Goal: Task Accomplishment & Management: Complete application form

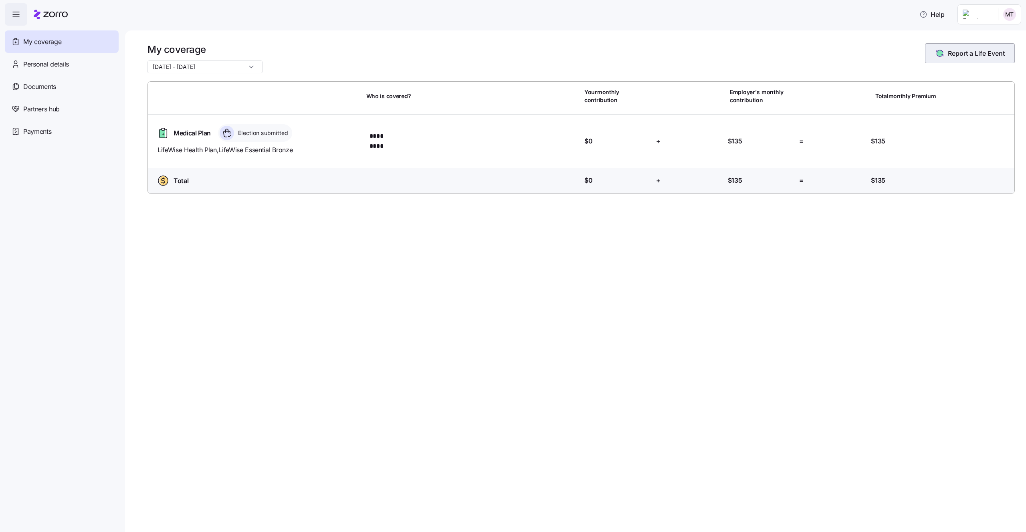
click at [953, 49] on span "Report a Life Event" at bounding box center [976, 54] width 57 height 10
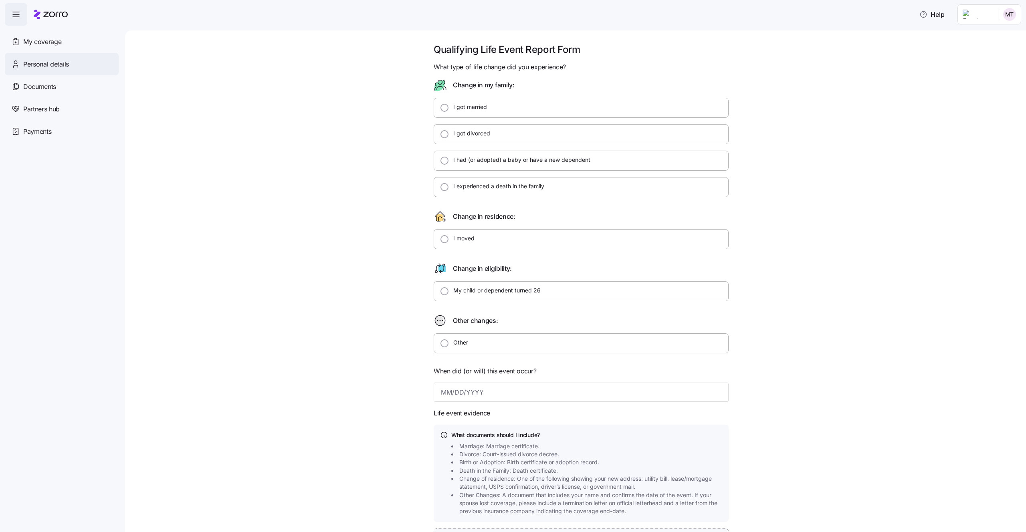
click at [41, 69] on div "Personal details" at bounding box center [62, 64] width 114 height 22
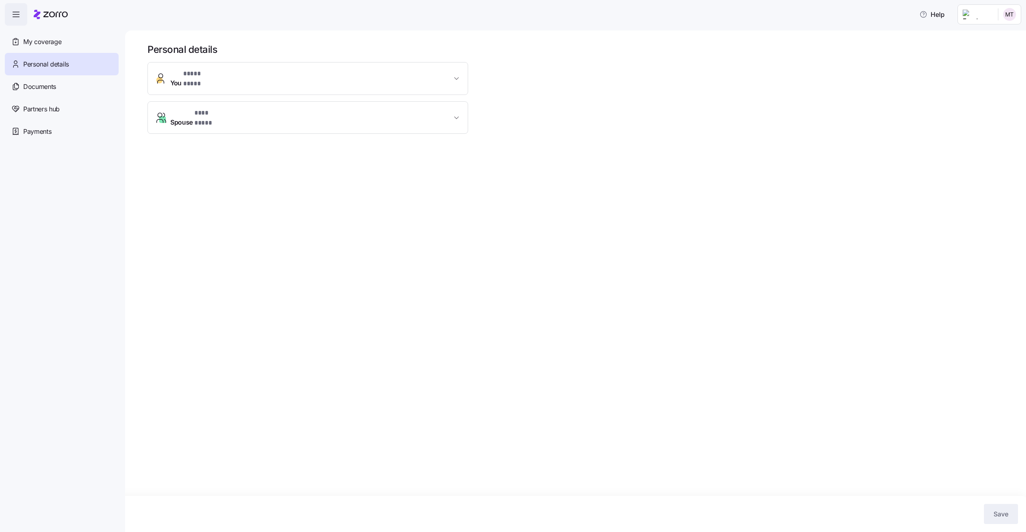
click at [328, 75] on span "You * **** **** *" at bounding box center [310, 78] width 281 height 19
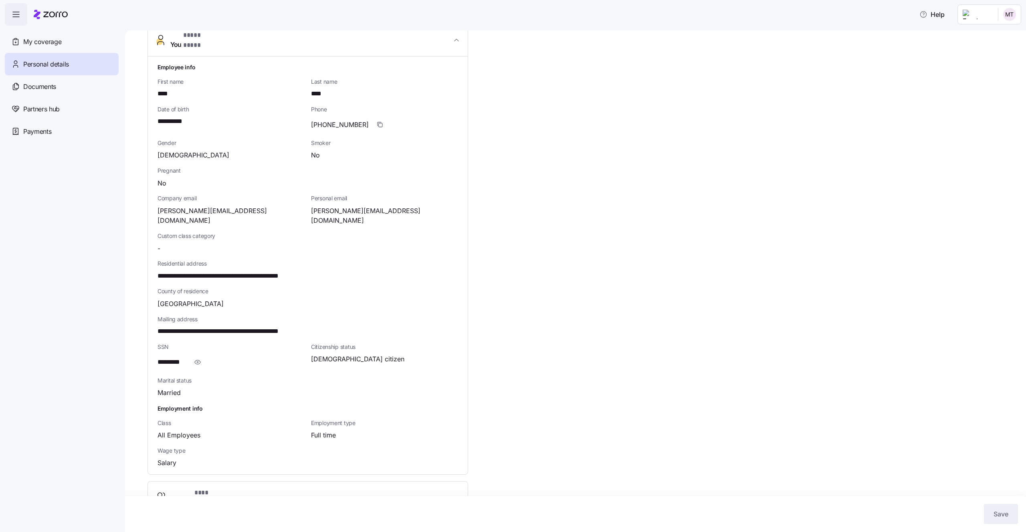
scroll to position [39, 0]
click at [196, 357] on icon "button" at bounding box center [198, 362] width 8 height 10
click at [203, 357] on icon "button" at bounding box center [202, 362] width 8 height 10
click at [293, 487] on span "Spouse * *** **** *" at bounding box center [310, 496] width 281 height 19
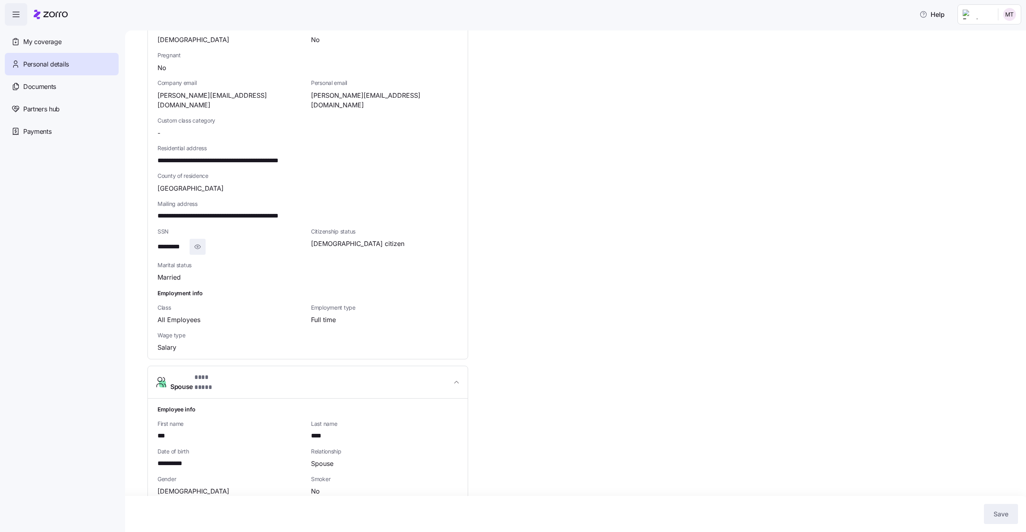
scroll to position [205, 0]
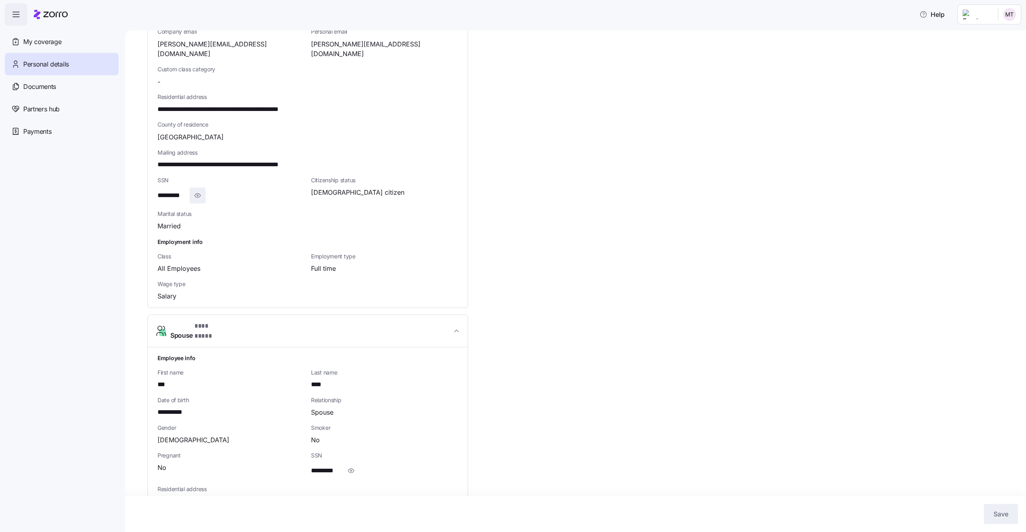
click at [178, 221] on span "Married" at bounding box center [169, 226] width 23 height 10
click at [192, 221] on div "Married" at bounding box center [231, 226] width 147 height 10
click at [54, 85] on span "Documents" at bounding box center [39, 87] width 33 height 10
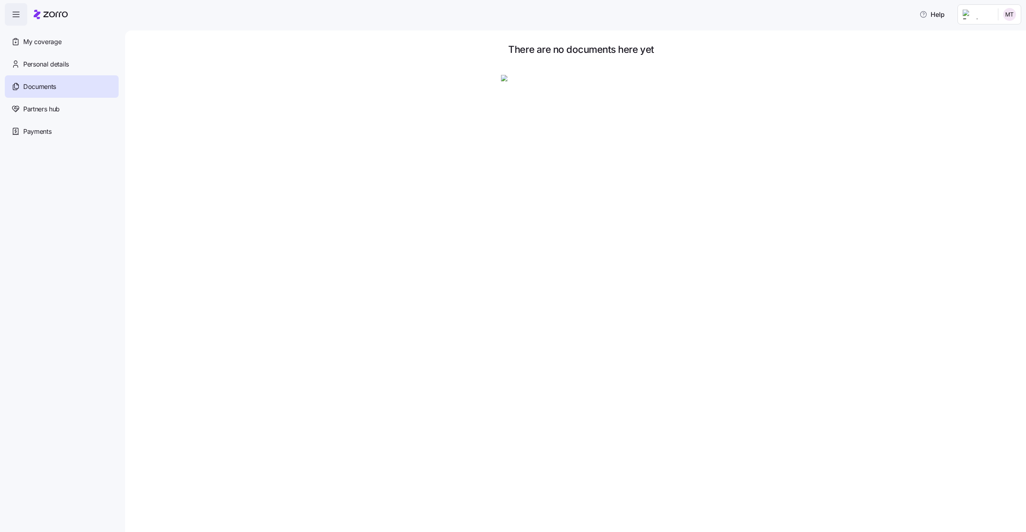
click at [44, 96] on div "Documents" at bounding box center [62, 86] width 114 height 22
click at [50, 109] on span "Partners hub" at bounding box center [41, 109] width 36 height 10
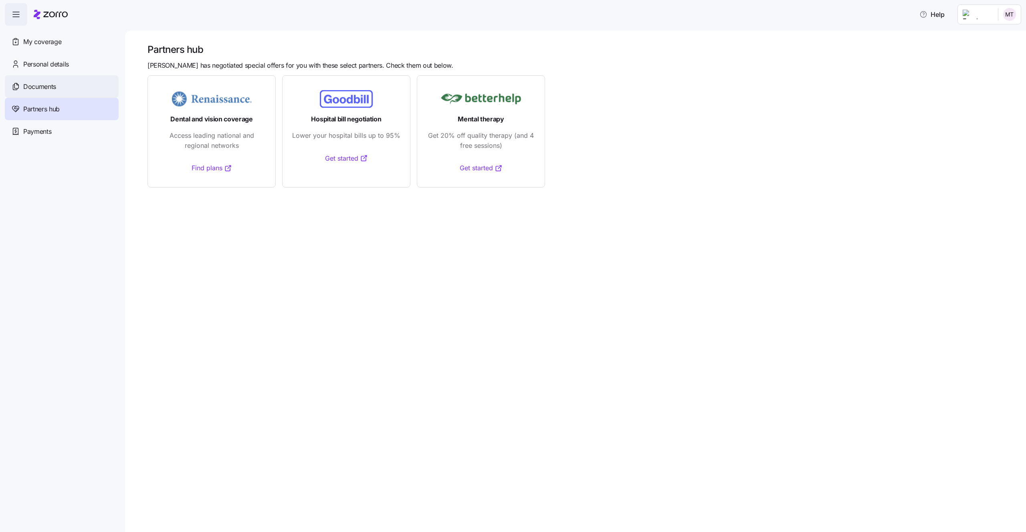
click at [59, 75] on div "Documents" at bounding box center [62, 86] width 114 height 22
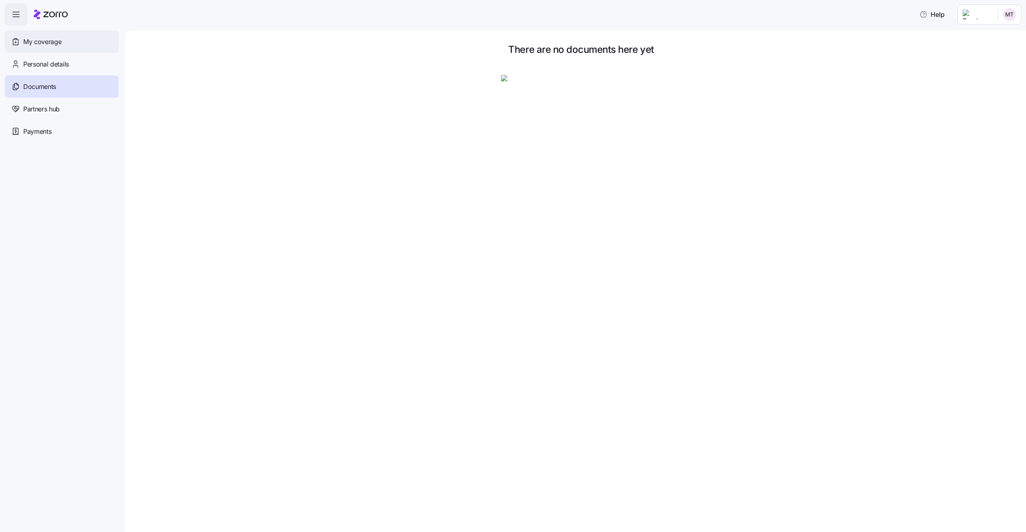
click at [58, 40] on span "My coverage" at bounding box center [42, 42] width 38 height 10
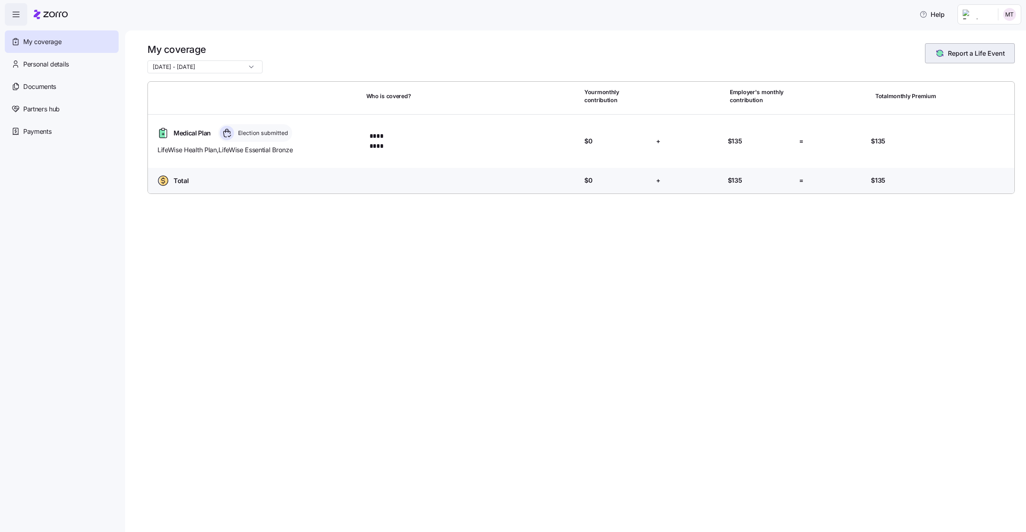
click at [965, 45] on button "Report a Life Event" at bounding box center [970, 53] width 90 height 20
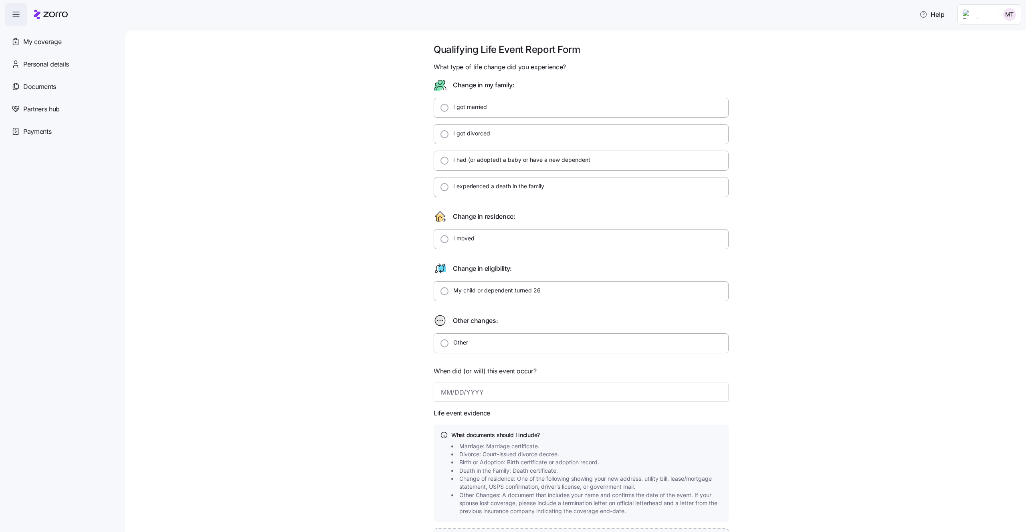
scroll to position [8, 0]
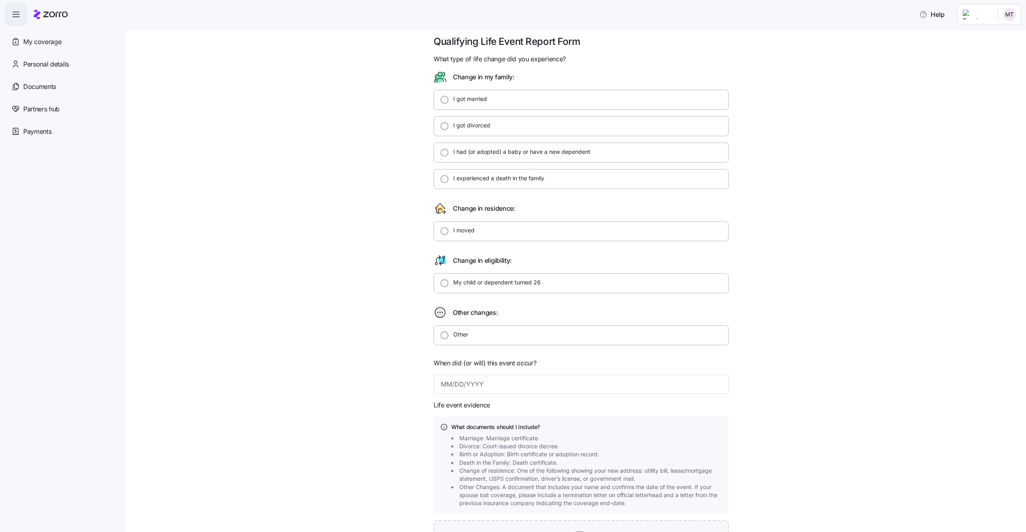
click at [507, 101] on div "I got married" at bounding box center [581, 100] width 295 height 20
radio input "true"
click at [494, 379] on input at bounding box center [581, 384] width 295 height 19
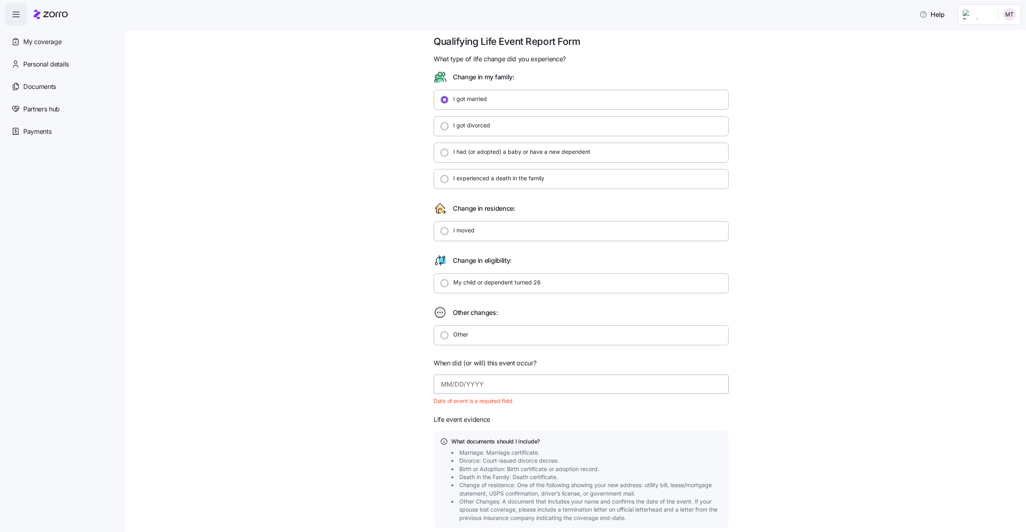
click at [467, 380] on input at bounding box center [581, 384] width 295 height 19
click at [463, 371] on div at bounding box center [581, 371] width 295 height 6
click at [463, 383] on input at bounding box center [581, 384] width 295 height 19
click at [477, 381] on input at bounding box center [581, 384] width 295 height 19
click at [491, 241] on button "January 2026" at bounding box center [509, 239] width 99 height 19
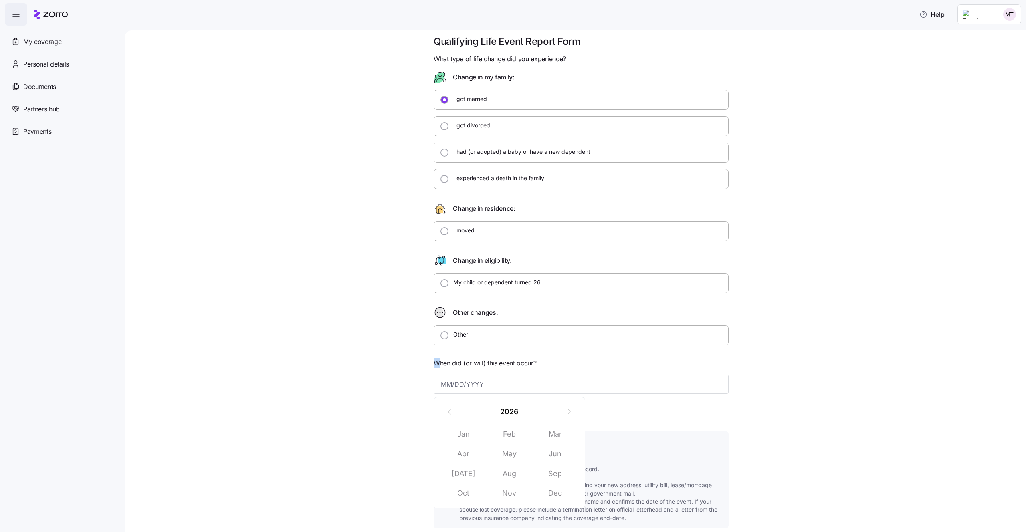
click at [440, 358] on span "When did (or will) this event occur?" at bounding box center [485, 363] width 103 height 10
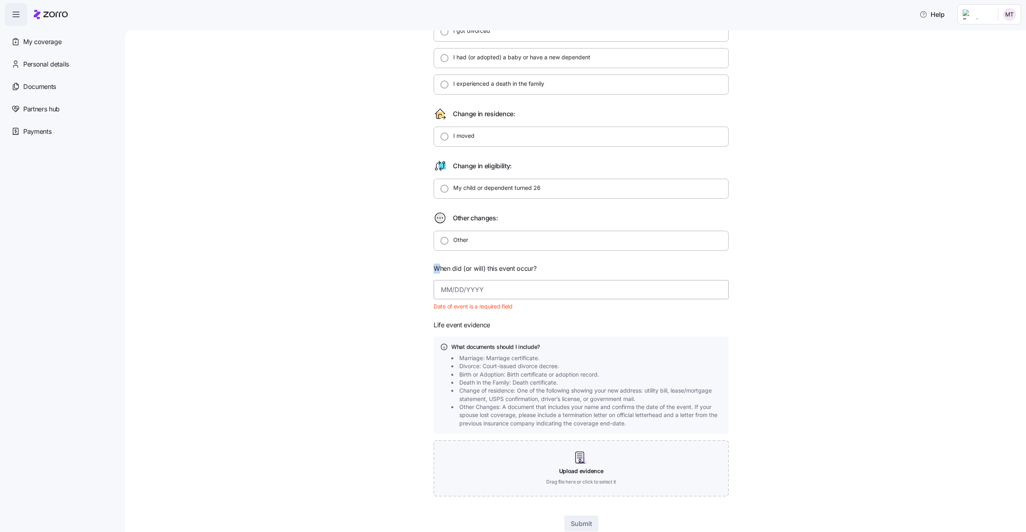
scroll to position [111, 0]
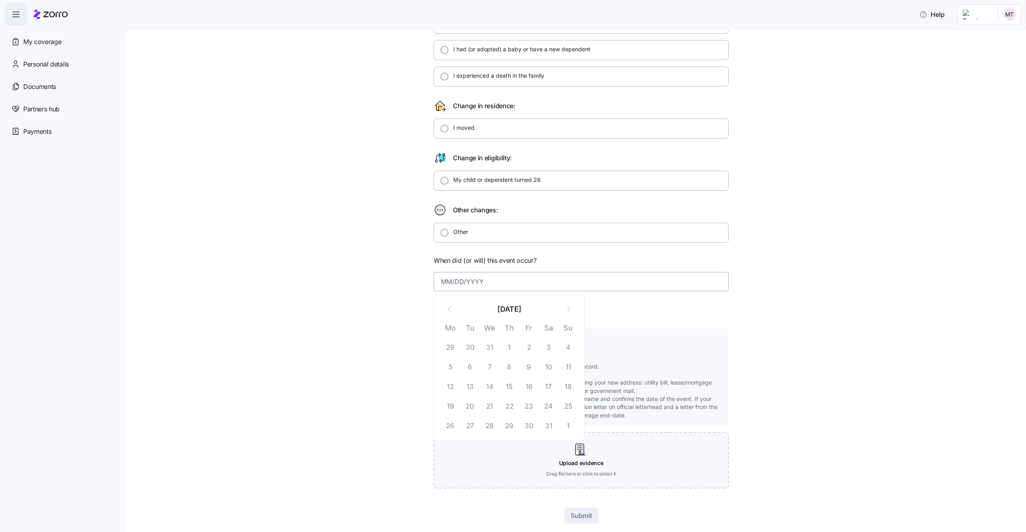
click at [476, 279] on input at bounding box center [581, 281] width 295 height 19
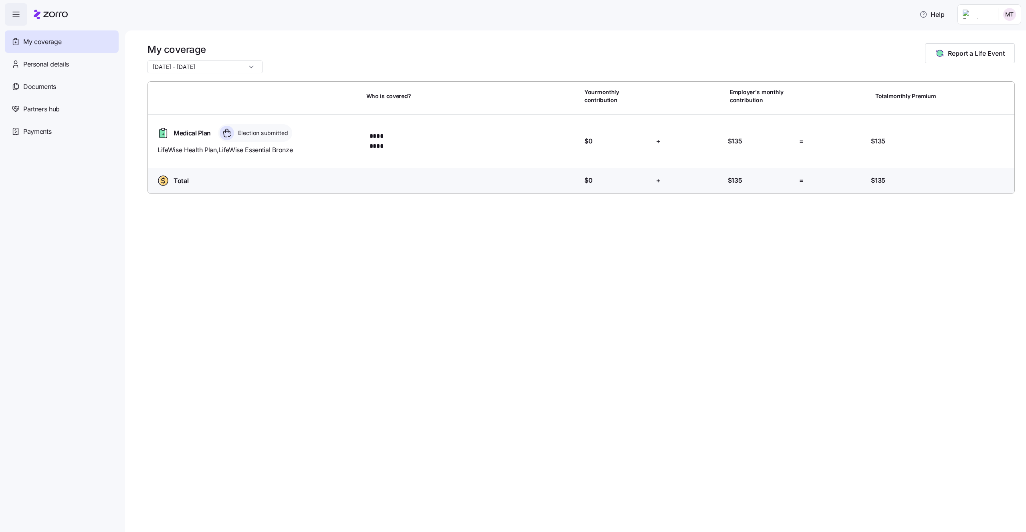
click at [186, 61] on input "01/01/2026 - 12/31/2026" at bounding box center [205, 67] width 115 height 13
click at [194, 90] on span "10/01/2025 - 12/31/2025" at bounding box center [176, 86] width 42 height 9
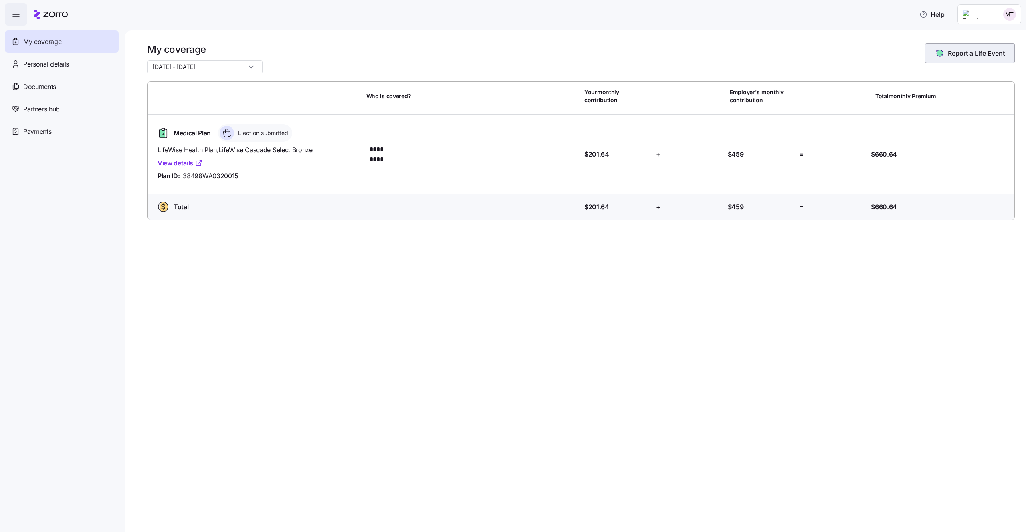
click at [966, 49] on span "Report a Life Event" at bounding box center [976, 54] width 57 height 10
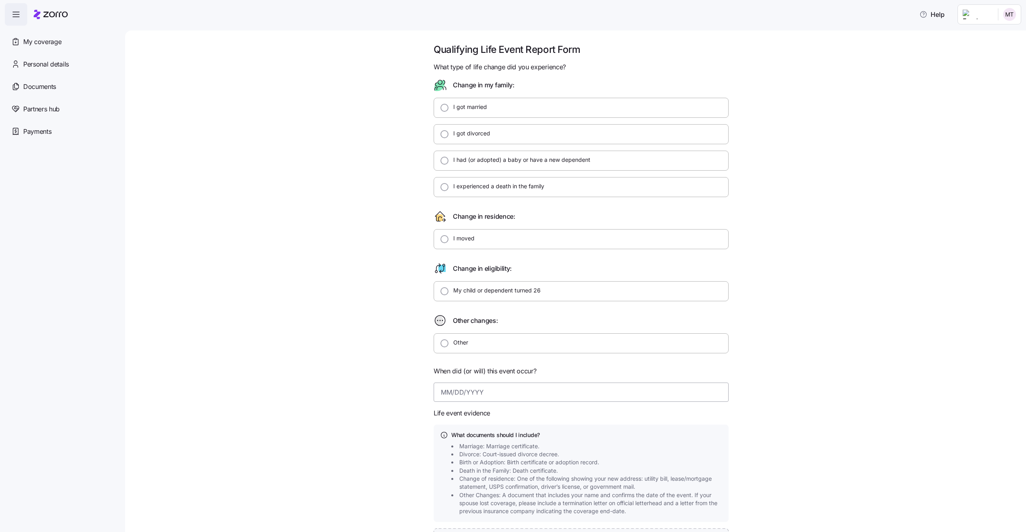
click at [465, 390] on input at bounding box center [581, 392] width 295 height 19
click at [374, 237] on div "Qualifying Life Event Report Form What type of life change did you experience? …" at bounding box center [582, 336] width 868 height 586
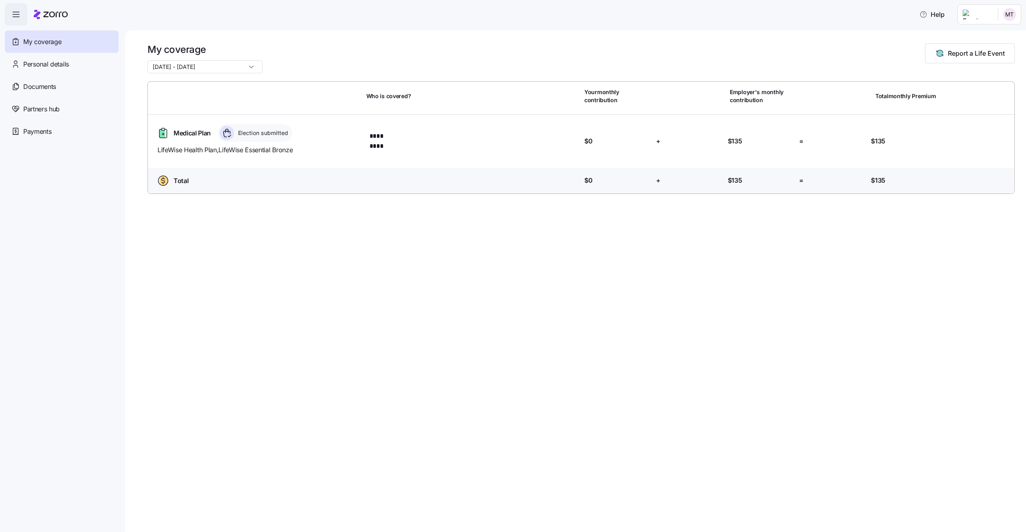
click at [221, 69] on input "01/01/2026 - 12/31/2026" at bounding box center [205, 67] width 115 height 13
click at [197, 87] on span "10/01/2025 - 12/31/2025" at bounding box center [176, 86] width 42 height 9
type input "10/01/2025 - 12/31/2025"
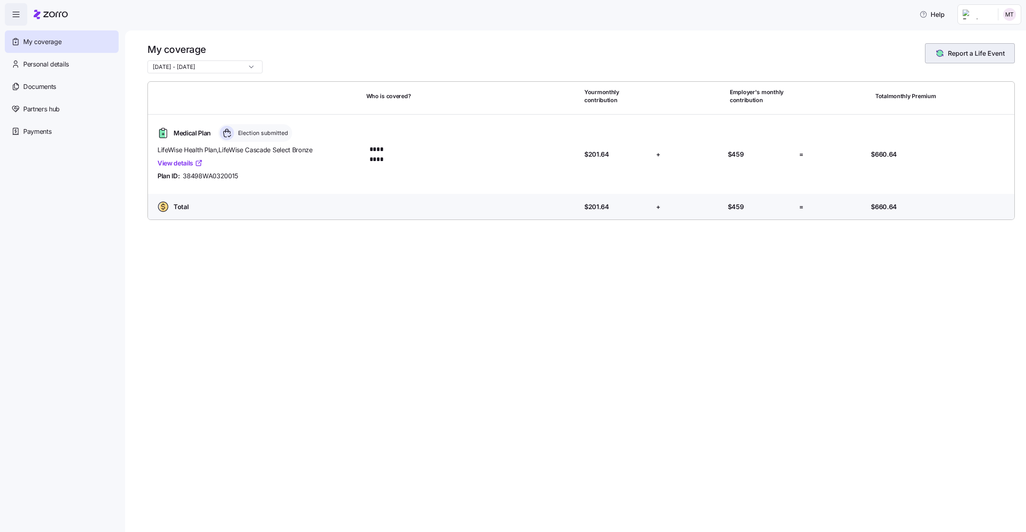
click at [959, 61] on button "Report a Life Event" at bounding box center [970, 53] width 90 height 20
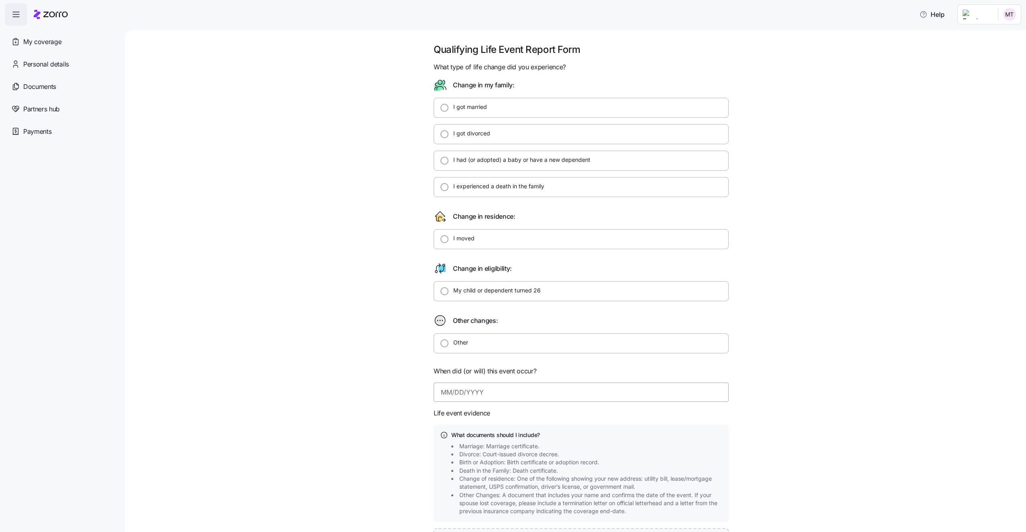
click at [482, 388] on input at bounding box center [581, 392] width 295 height 19
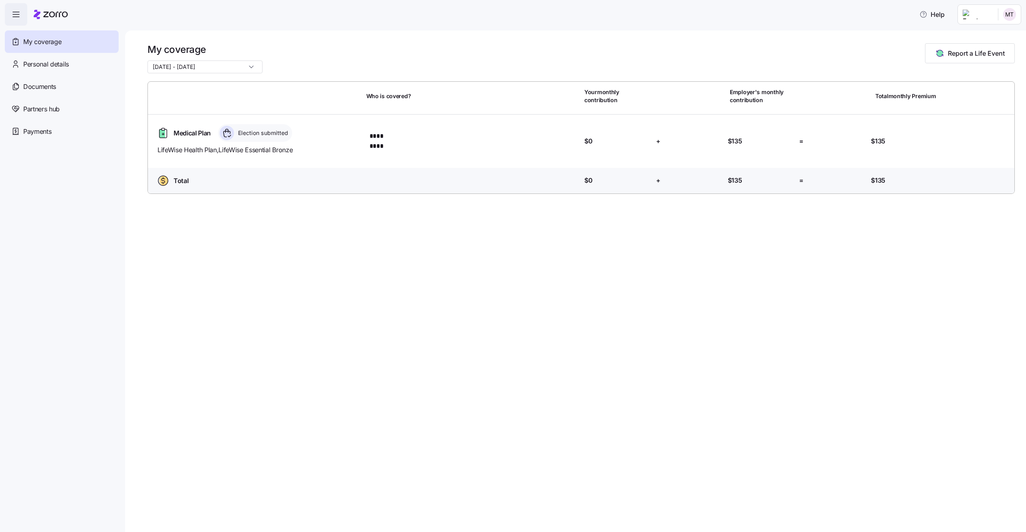
click at [194, 69] on input "01/01/2026 - 12/31/2026" at bounding box center [205, 67] width 115 height 13
click at [186, 98] on span "11/01/2025 - 12/31/2025" at bounding box center [176, 100] width 42 height 9
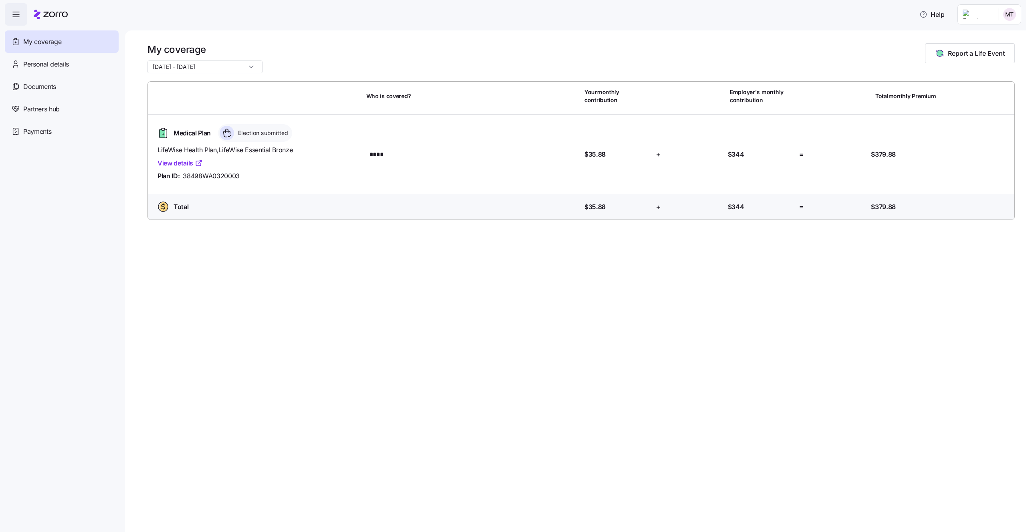
click at [229, 61] on input "11/01/2025 - 12/31/2025" at bounding box center [205, 67] width 115 height 13
click at [200, 81] on div "10/01/2025 - 12/31/2025" at bounding box center [194, 87] width 87 height 14
click at [174, 62] on input "10/01/2025 - 12/31/2025" at bounding box center [205, 67] width 115 height 13
click at [176, 100] on span "11/01/2025 - 12/31/2025" at bounding box center [176, 100] width 42 height 9
click at [231, 63] on input "11/01/2025 - 12/31/2025" at bounding box center [205, 67] width 115 height 13
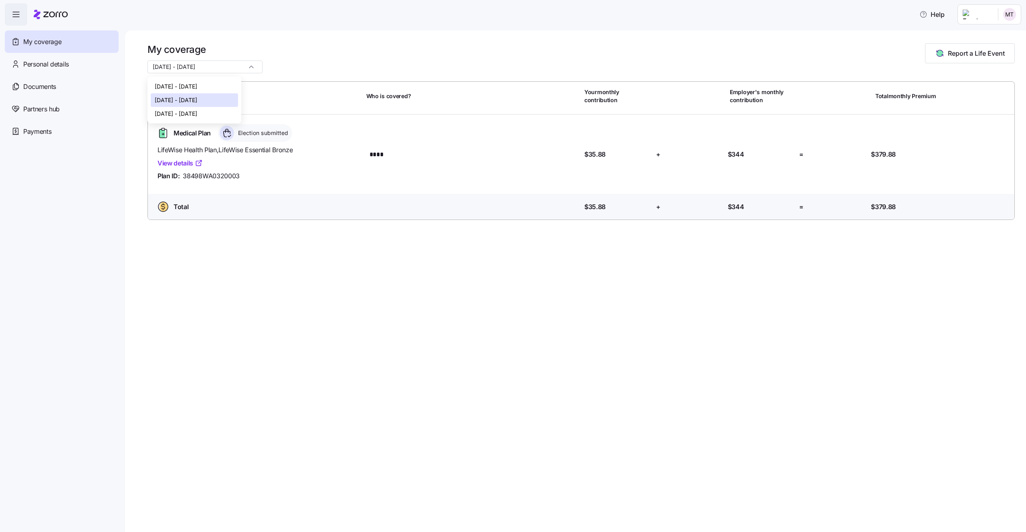
click at [193, 113] on span "01/01/2026 - 12/31/2026" at bounding box center [176, 113] width 42 height 9
type input "01/01/2026 - 12/31/2026"
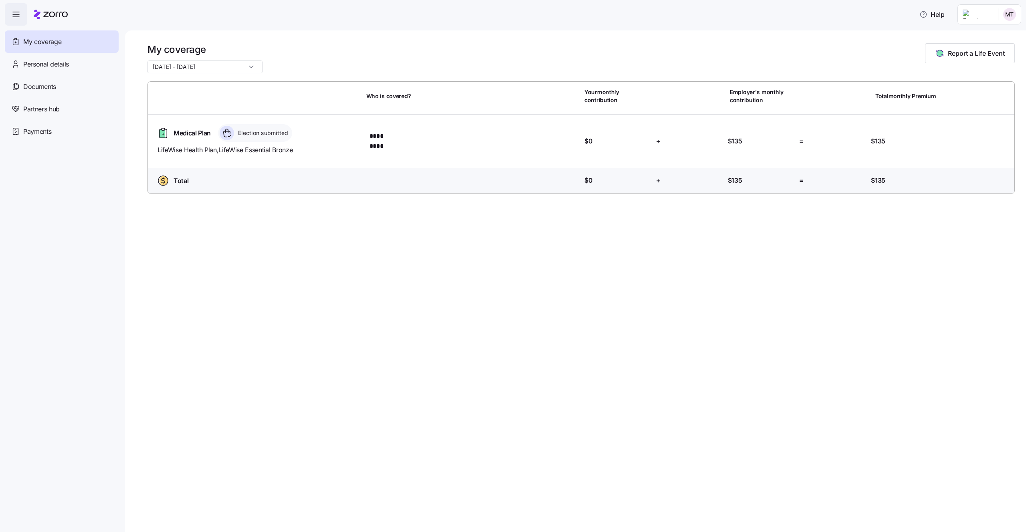
click at [211, 70] on input "01/01/2026 - 12/31/2026" at bounding box center [205, 67] width 115 height 13
click at [197, 113] on span "01/01/2026 - 12/31/2026" at bounding box center [176, 113] width 42 height 9
click at [705, 55] on div "My coverage 01/01/2026 - 12/31/2026 Report a Life Event" at bounding box center [582, 58] width 868 height 30
click at [962, 59] on button "Report a Life Event" at bounding box center [970, 53] width 90 height 20
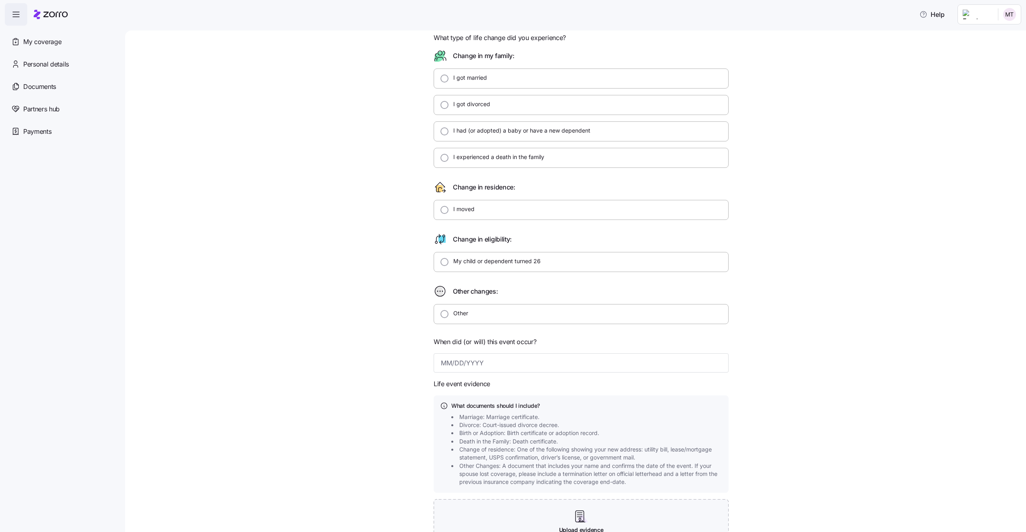
scroll to position [51, 0]
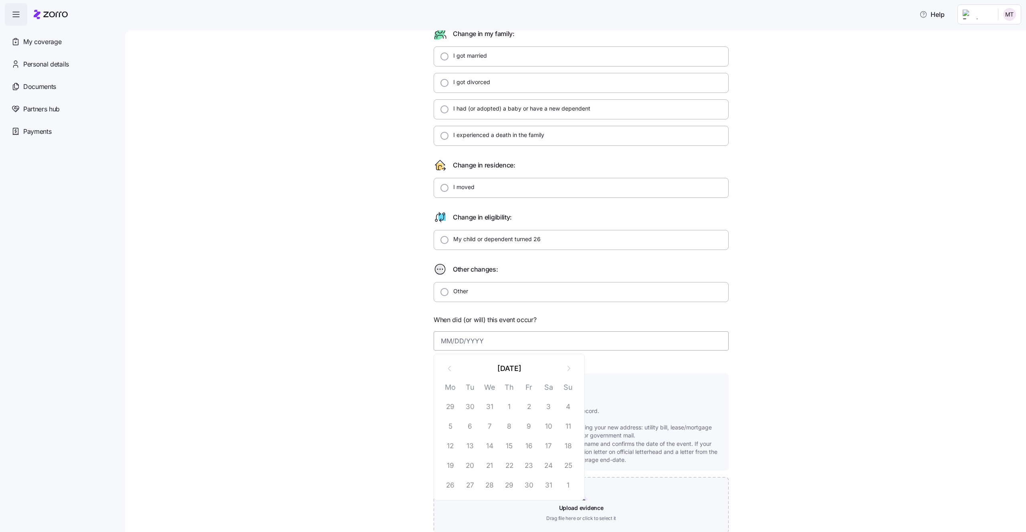
click at [478, 344] on input at bounding box center [581, 341] width 295 height 19
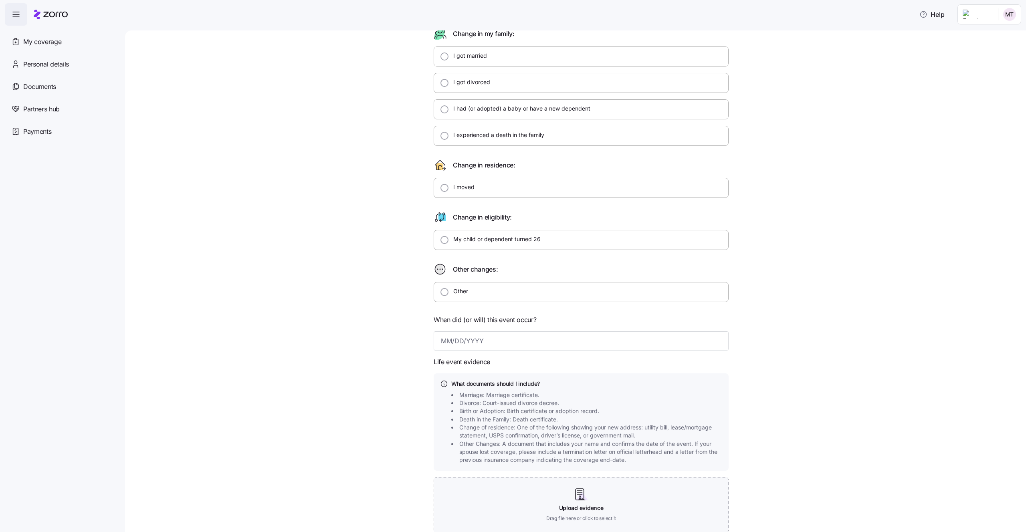
click at [373, 332] on div "Qualifying Life Event Report Form What type of life change did you experience? …" at bounding box center [582, 285] width 868 height 586
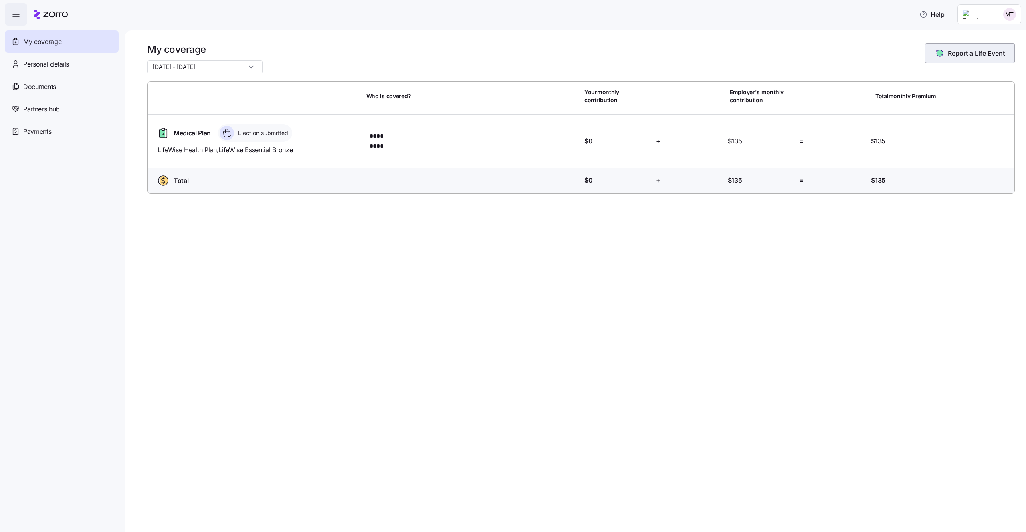
click at [963, 46] on button "Report a Life Event" at bounding box center [970, 53] width 90 height 20
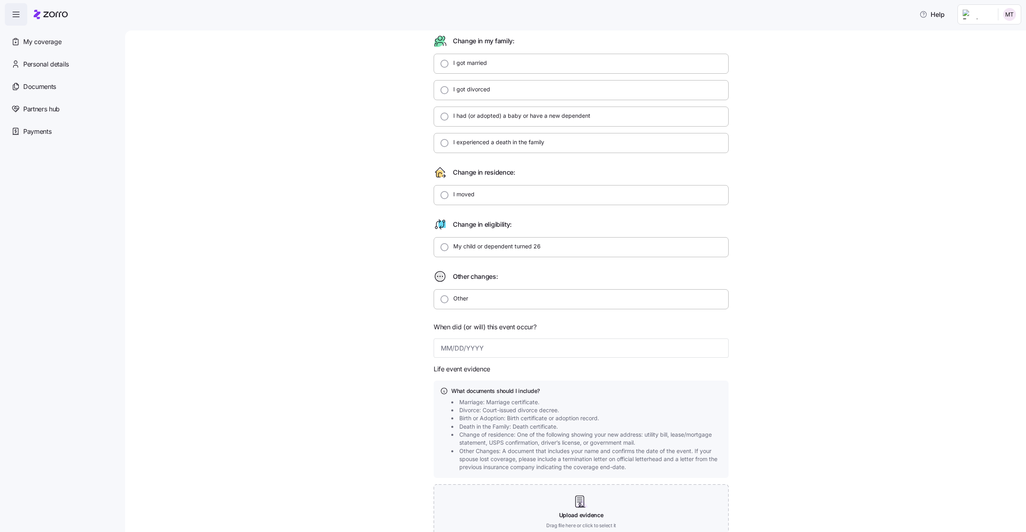
scroll to position [87, 0]
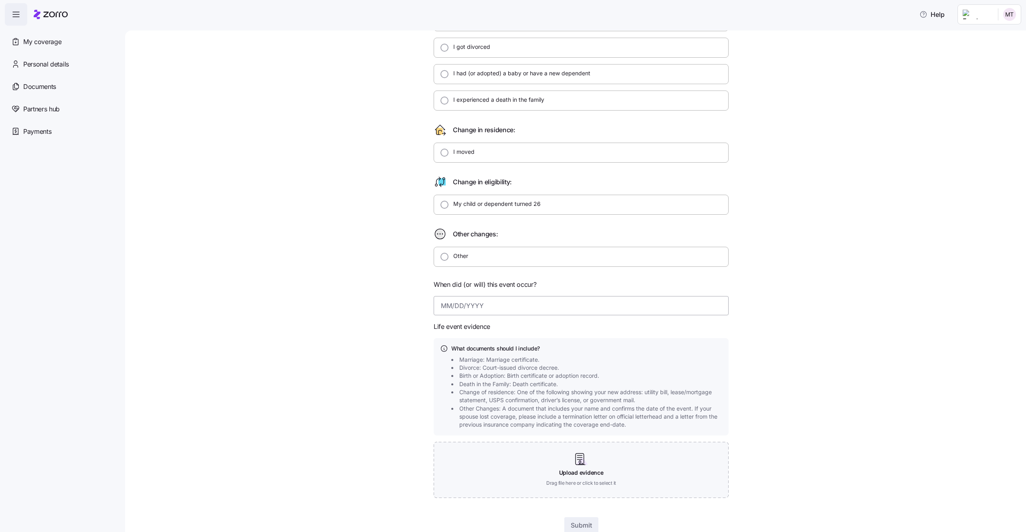
click at [479, 307] on input at bounding box center [581, 305] width 295 height 19
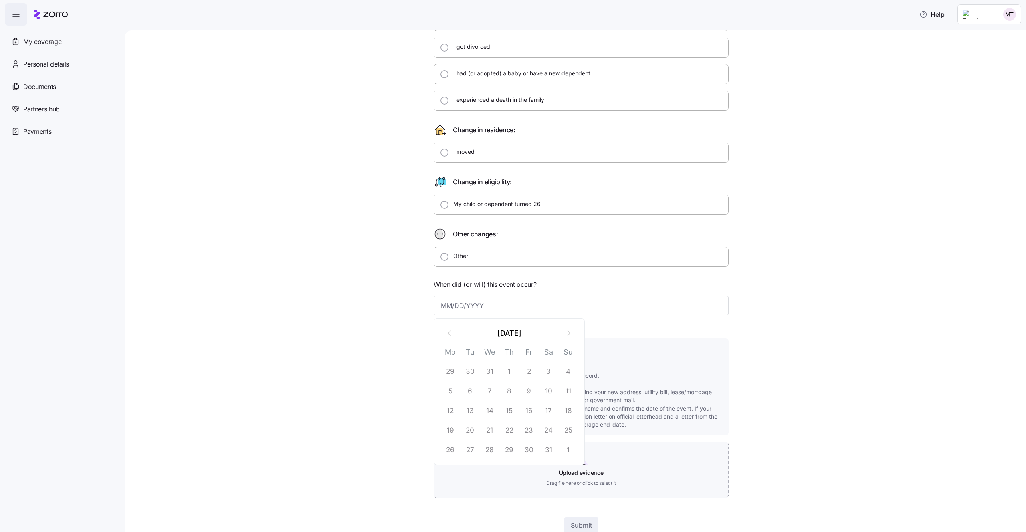
click at [512, 336] on button "January 2026" at bounding box center [509, 333] width 99 height 19
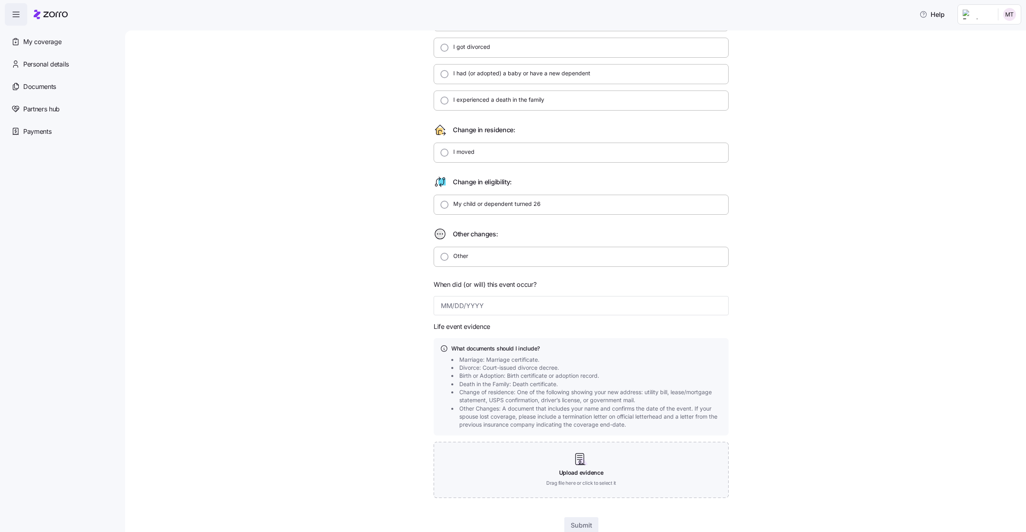
drag, startPoint x: 398, startPoint y: 268, endPoint x: 429, endPoint y: 280, distance: 32.9
click at [429, 280] on div "Qualifying Life Event Report Form What type of life change did you experience? …" at bounding box center [582, 250] width 868 height 586
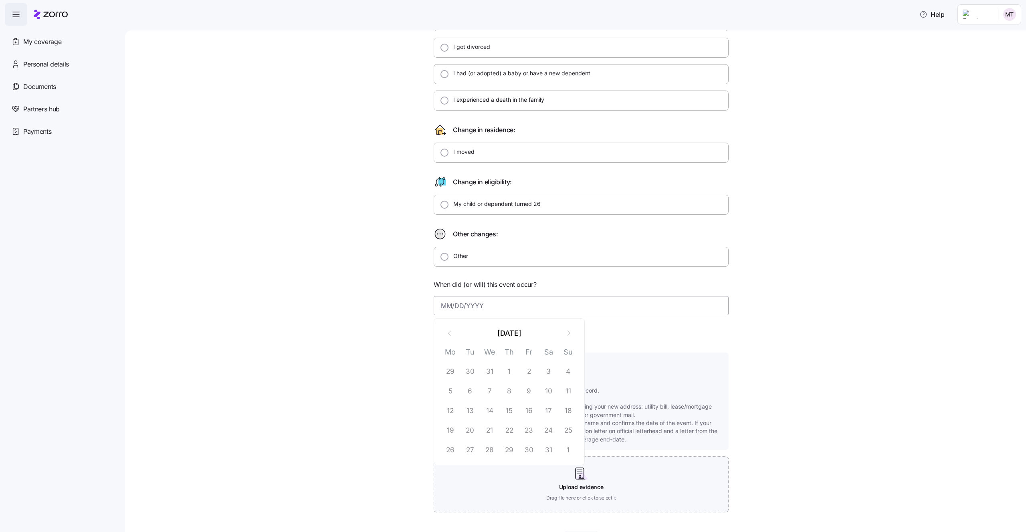
click at [473, 305] on input at bounding box center [581, 305] width 295 height 19
click at [493, 334] on button "January 2026" at bounding box center [509, 333] width 99 height 19
click at [527, 334] on button "2026" at bounding box center [509, 333] width 99 height 19
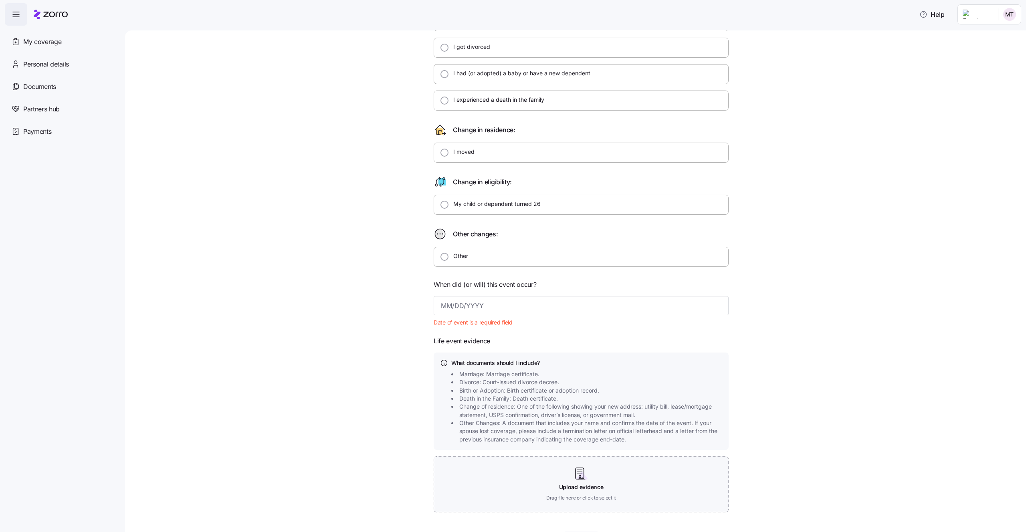
scroll to position [0, 0]
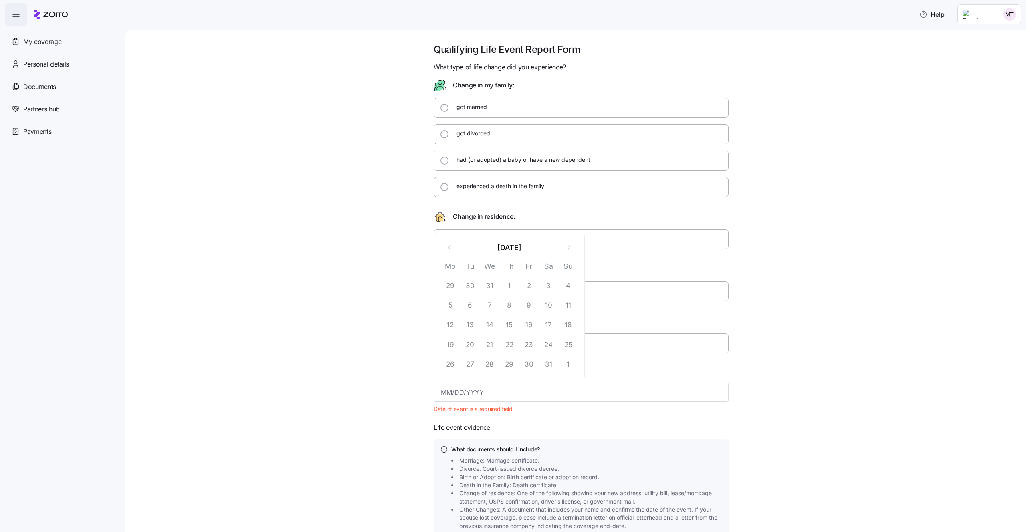
click at [1001, 25] on div "Help" at bounding box center [513, 14] width 1017 height 22
click at [999, 20] on html "Help My coverage Personal details Documents Partners hub Payments Qualifying Li…" at bounding box center [513, 264] width 1026 height 528
click at [999, 54] on div "Log out" at bounding box center [994, 48] width 49 height 13
